Goal: Task Accomplishment & Management: Use online tool/utility

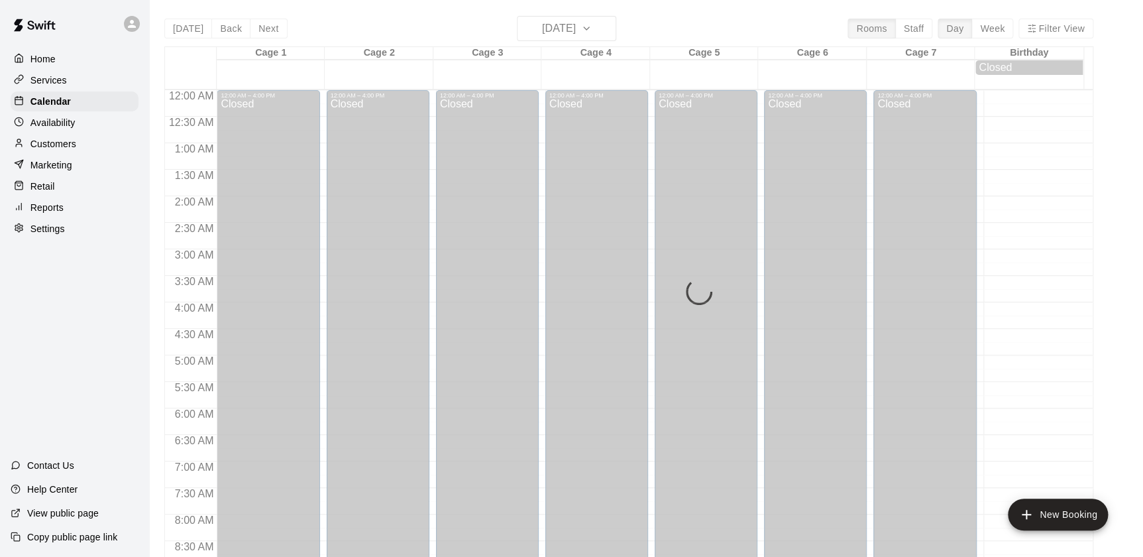
scroll to position [748, 0]
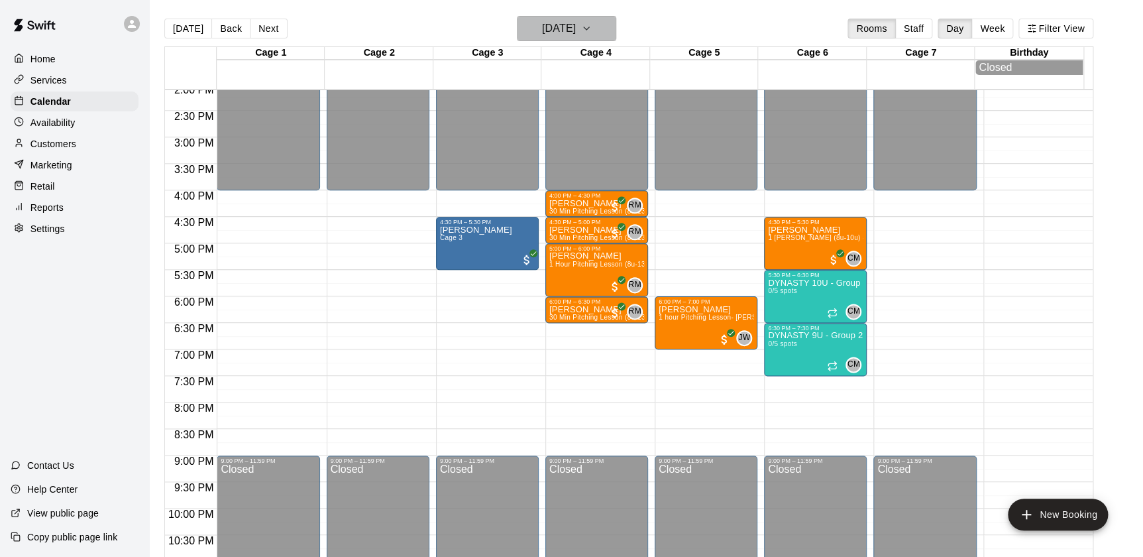
click at [555, 22] on h6 "[DATE]" at bounding box center [559, 28] width 34 height 19
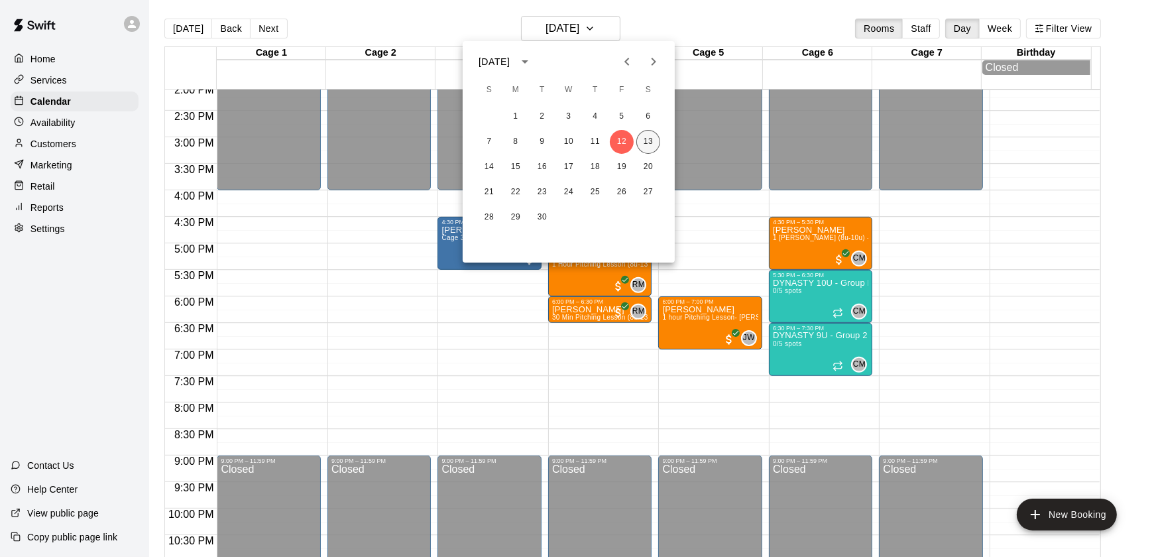
click at [650, 135] on button "13" at bounding box center [648, 142] width 24 height 24
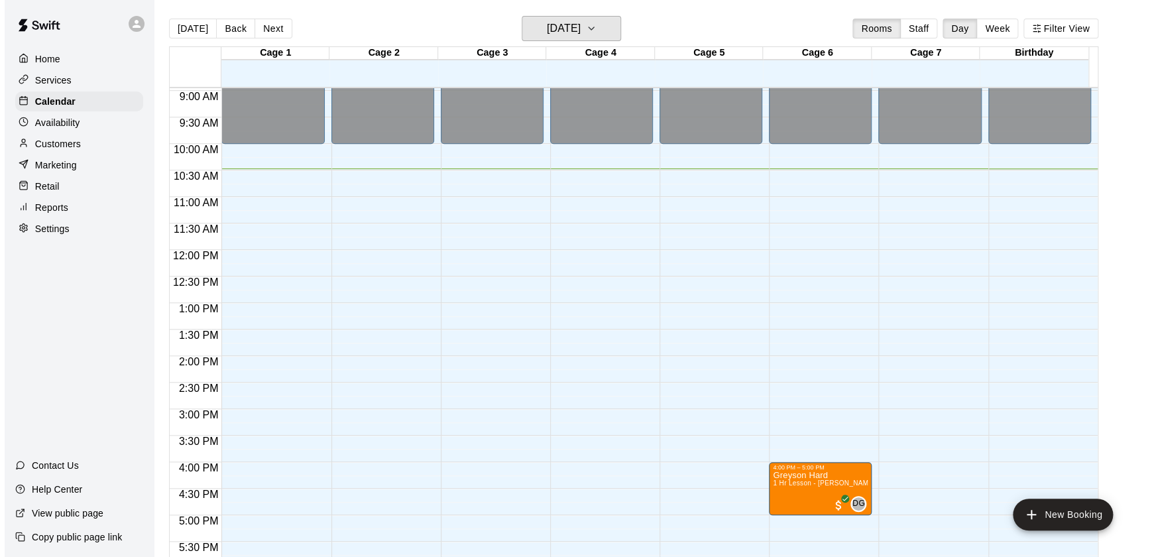
scroll to position [477, 0]
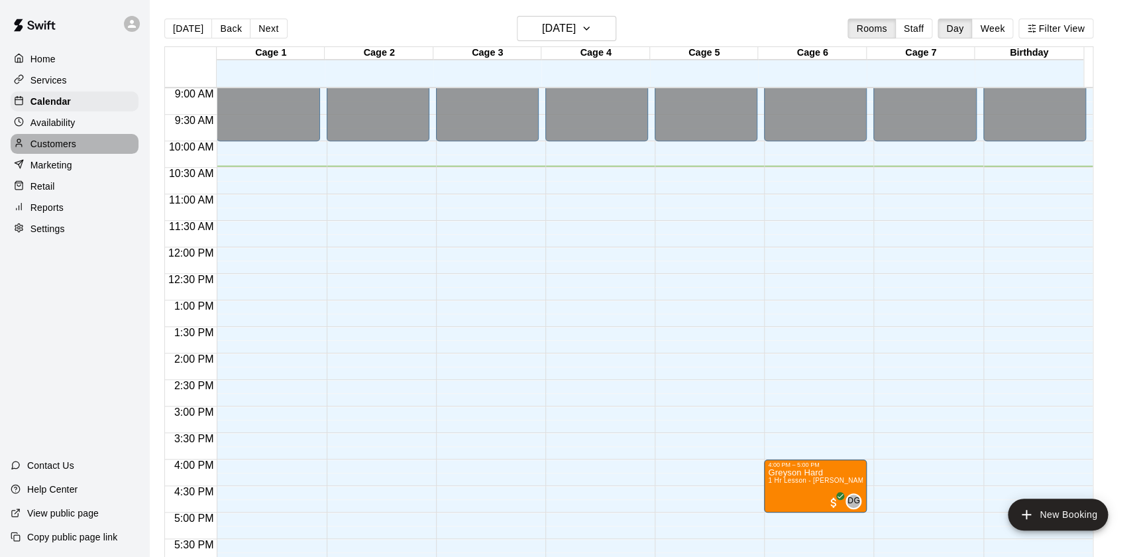
click at [80, 145] on div "Customers" at bounding box center [75, 144] width 128 height 20
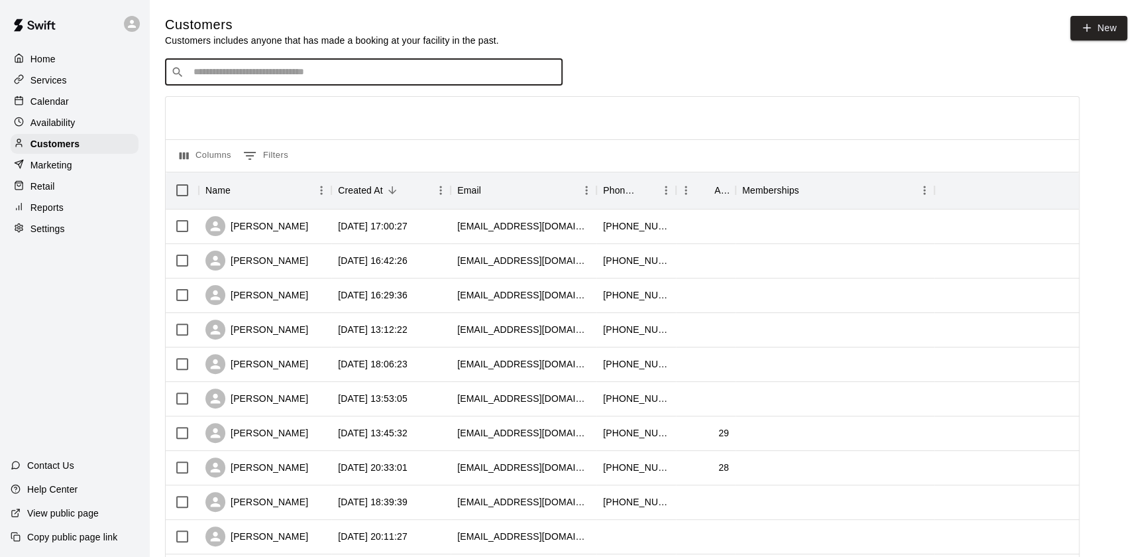
click at [252, 79] on input "Search customers by name or email" at bounding box center [373, 72] width 367 height 13
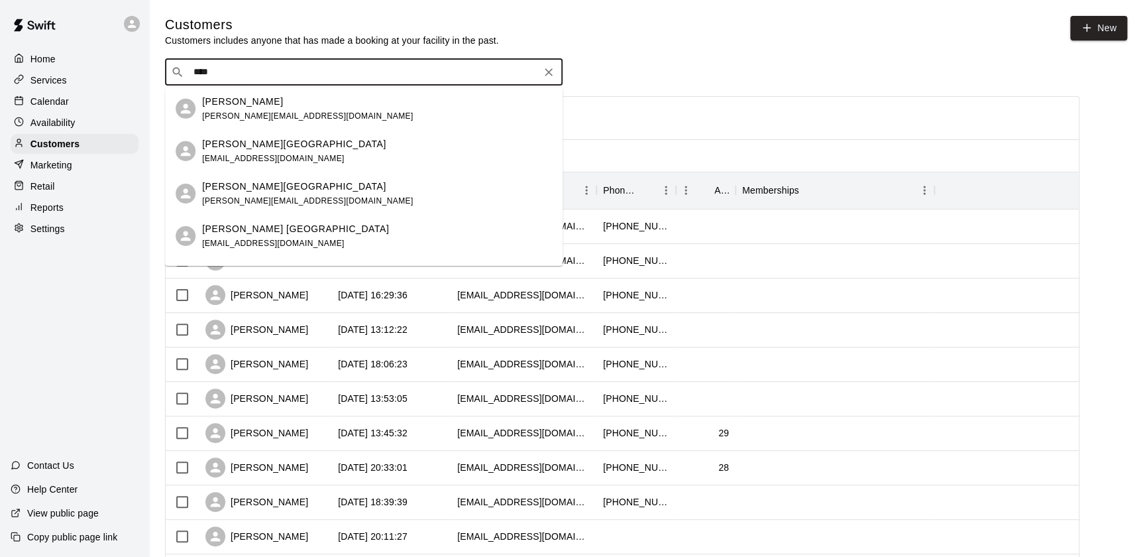
type input "*****"
click at [331, 113] on div "[PERSON_NAME] Poland [EMAIL_ADDRESS][DOMAIN_NAME]" at bounding box center [377, 108] width 350 height 28
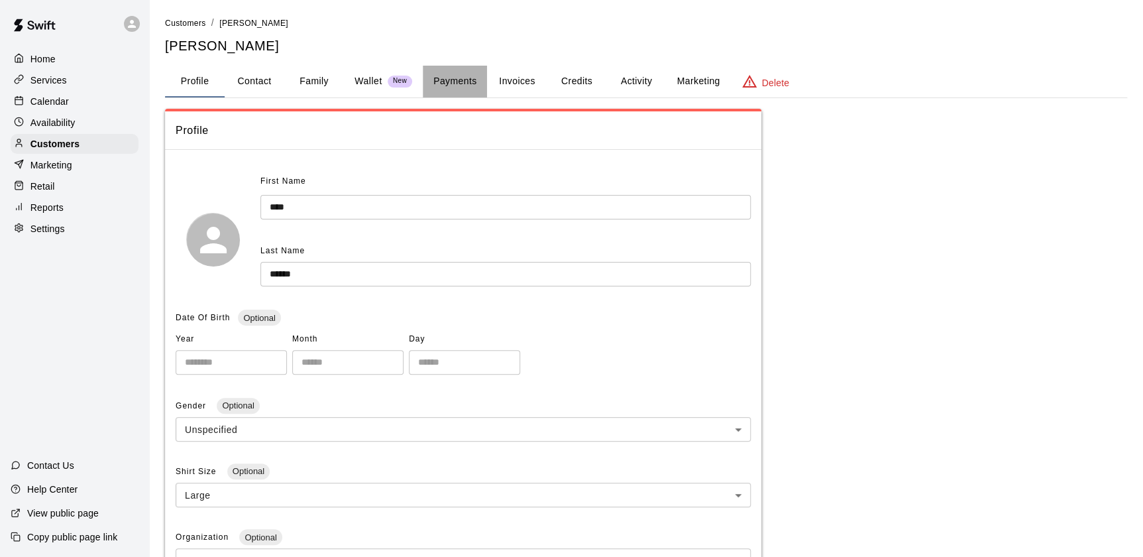
click at [471, 73] on button "Payments" at bounding box center [455, 82] width 64 height 32
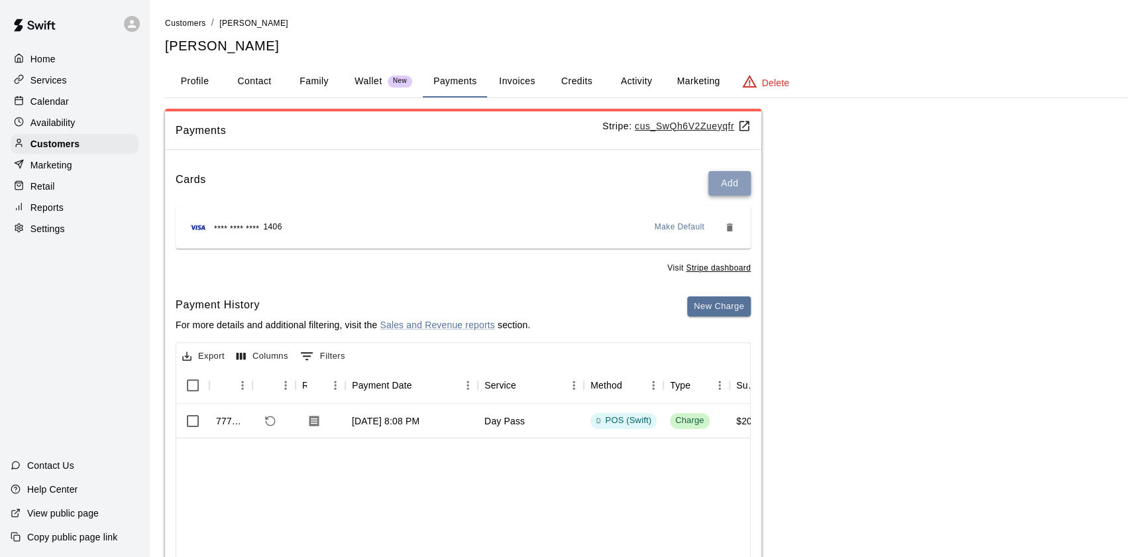
click at [720, 173] on button "Add" at bounding box center [729, 183] width 42 height 25
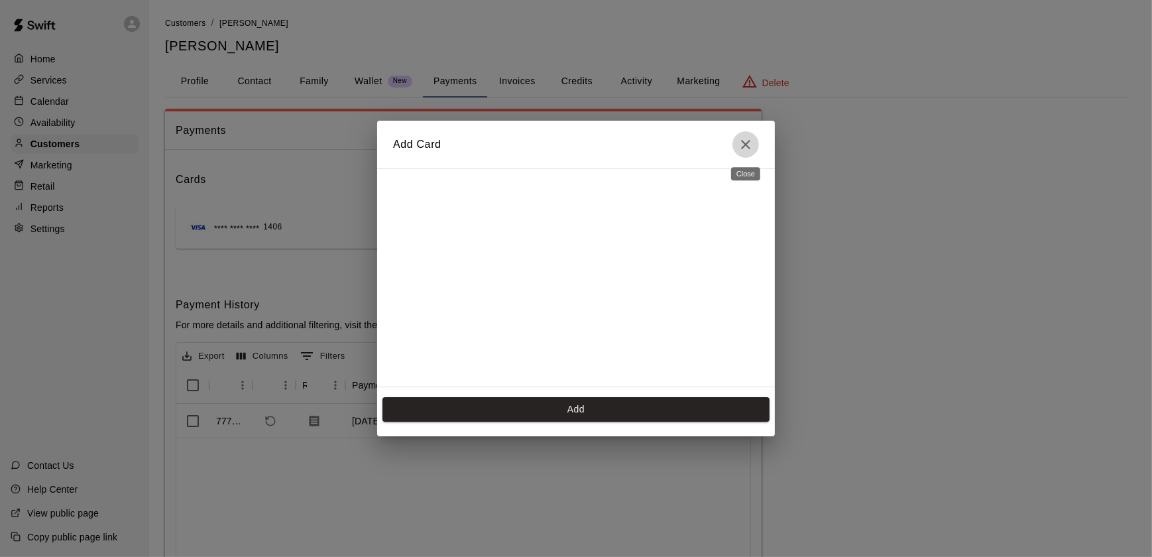
click at [738, 147] on icon "Close" at bounding box center [746, 145] width 16 height 16
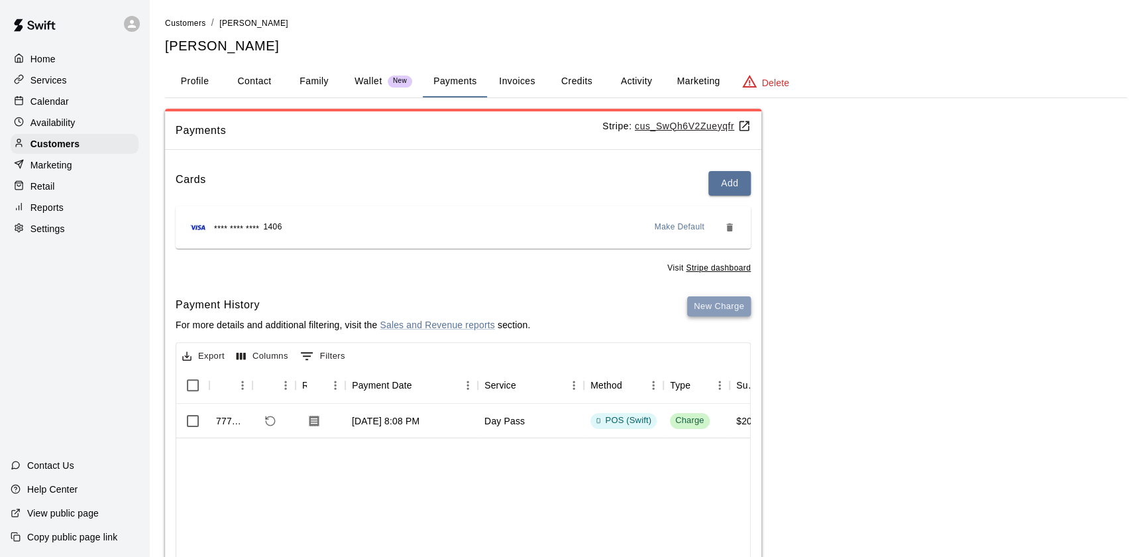
click at [700, 311] on button "New Charge" at bounding box center [719, 306] width 64 height 21
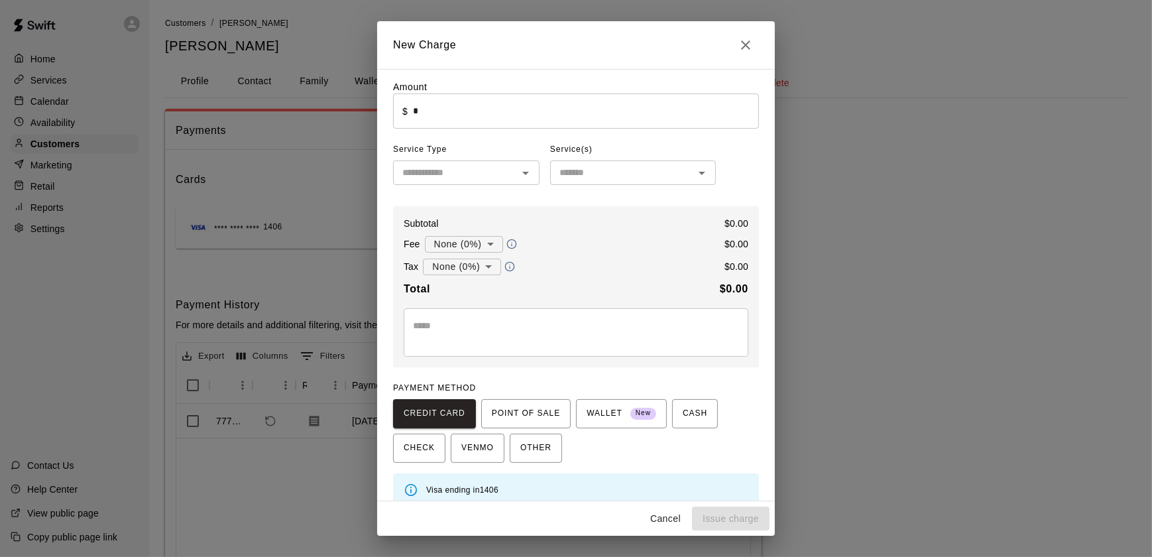
click at [473, 175] on input "text" at bounding box center [455, 172] width 117 height 17
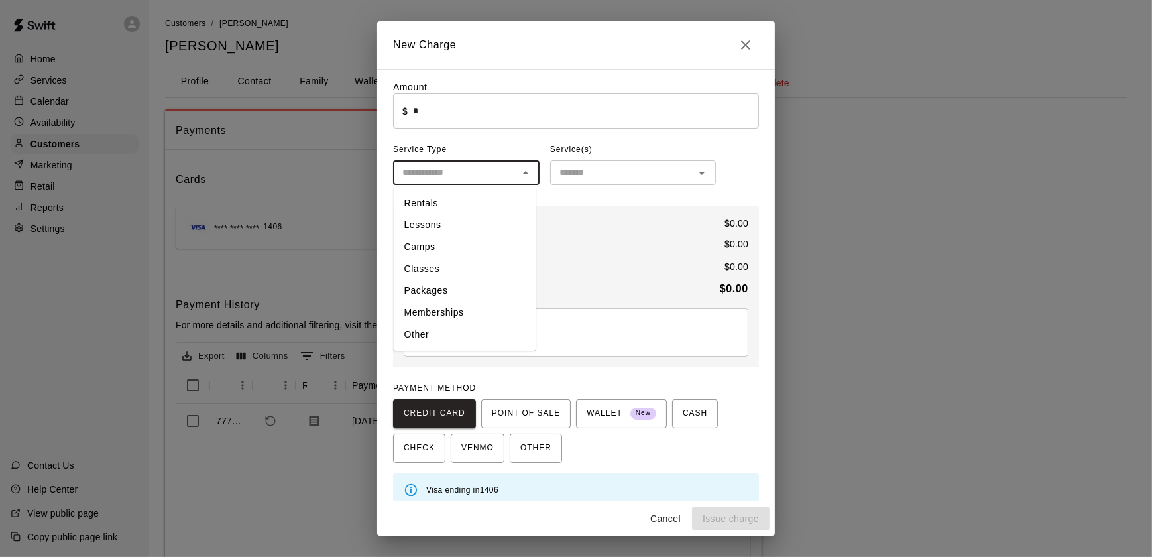
click at [461, 331] on li "Other" at bounding box center [465, 334] width 142 height 22
type input "*****"
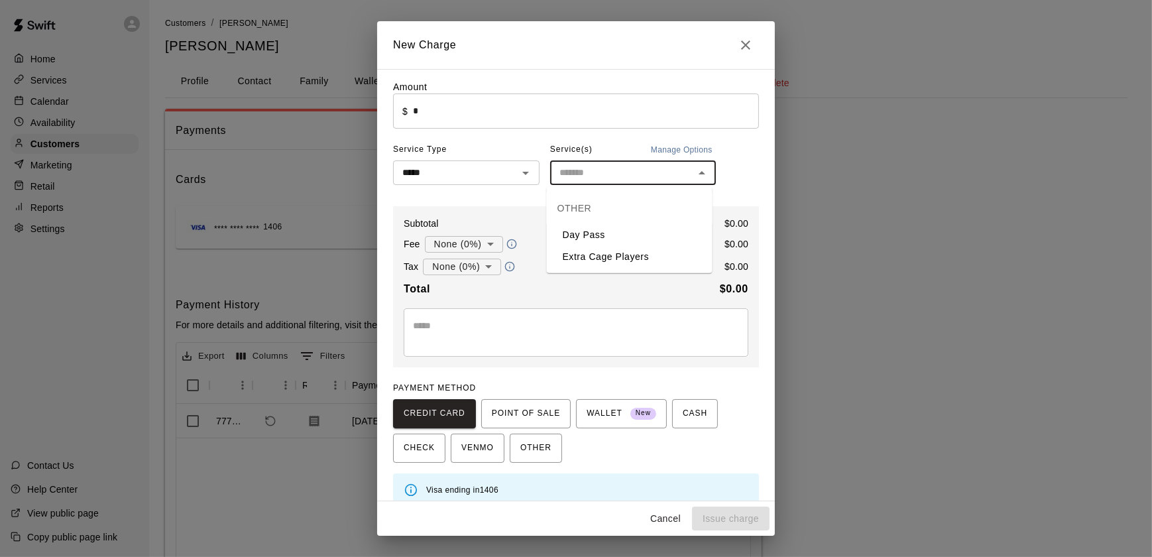
click at [586, 177] on input "text" at bounding box center [622, 172] width 136 height 17
click at [595, 240] on li "Day Pass" at bounding box center [630, 235] width 166 height 22
type input "********"
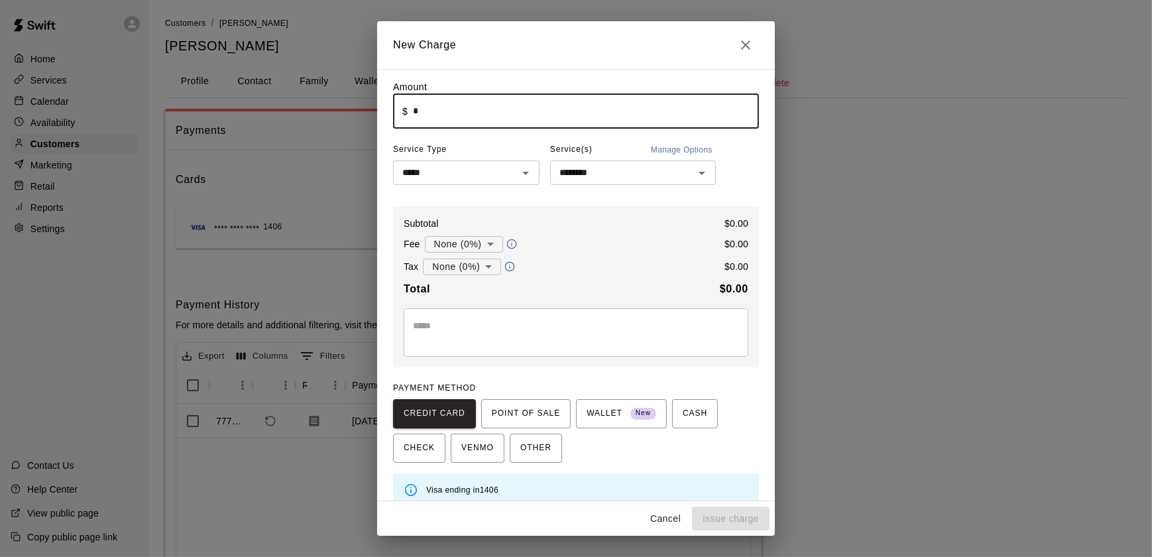
click at [451, 119] on input "*" at bounding box center [586, 110] width 346 height 35
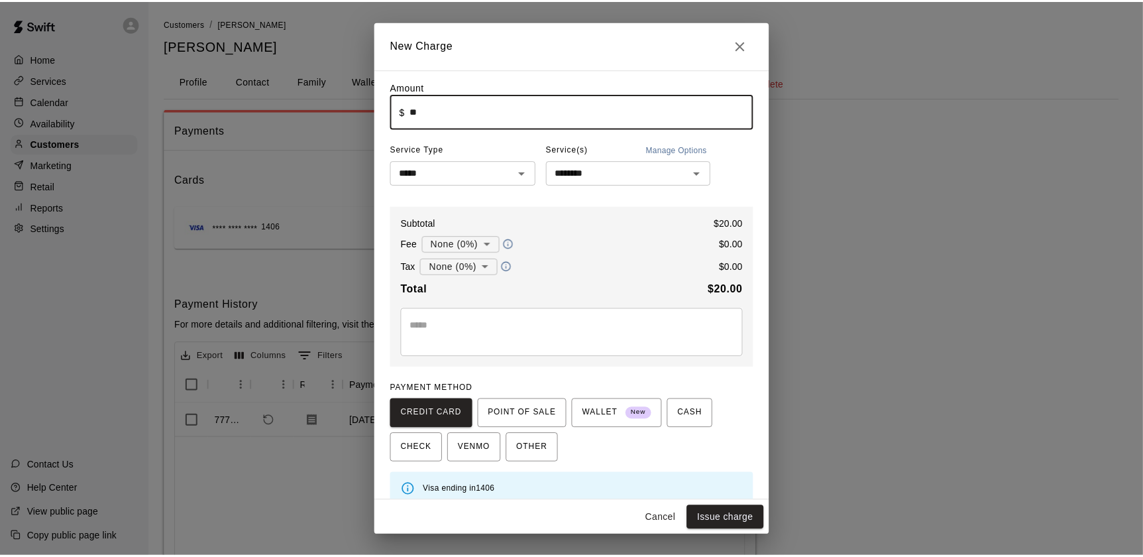
scroll to position [17, 0]
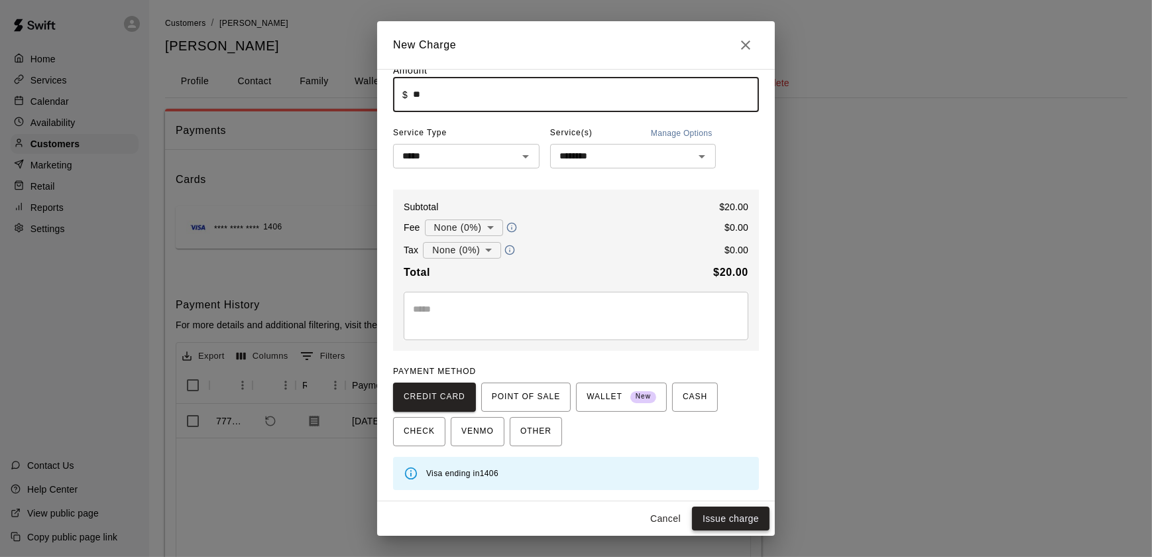
click at [755, 513] on button "Issue charge" at bounding box center [731, 518] width 78 height 25
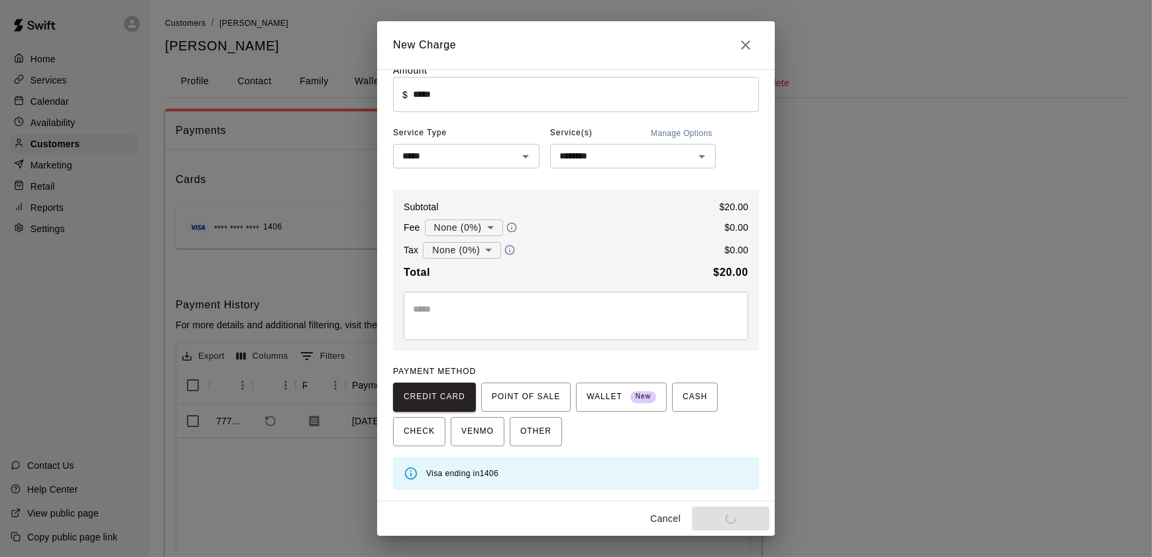
type input "*"
